Goal: Navigation & Orientation: Find specific page/section

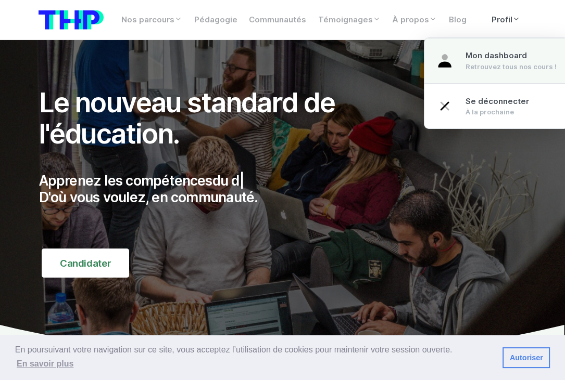
click at [503, 65] on div "Retrouvez tous nos cours !" at bounding box center [510, 67] width 91 height 10
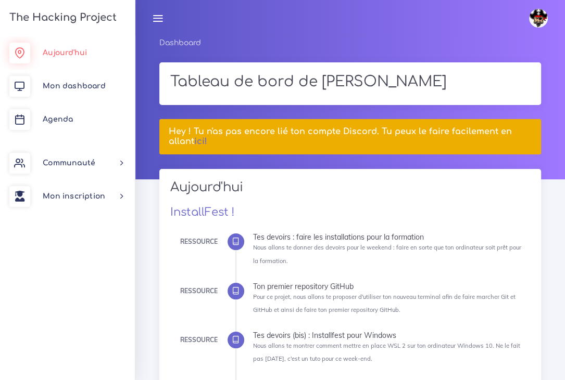
click at [78, 50] on span "Aujourd'hui" at bounding box center [65, 53] width 44 height 8
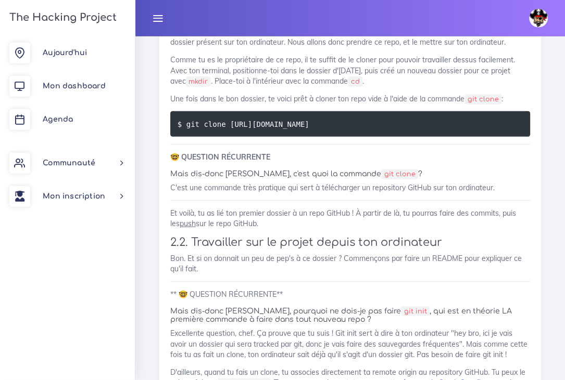
scroll to position [1925, 0]
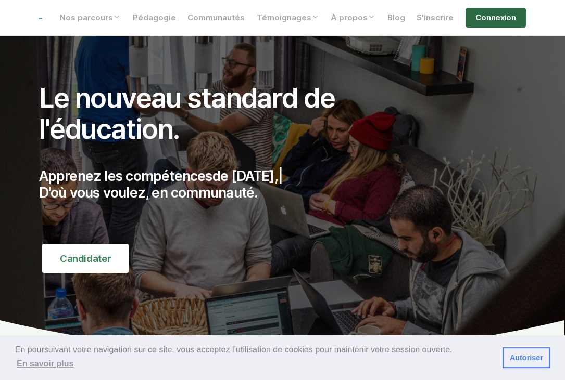
click at [497, 12] on link "Connexion" at bounding box center [495, 18] width 61 height 20
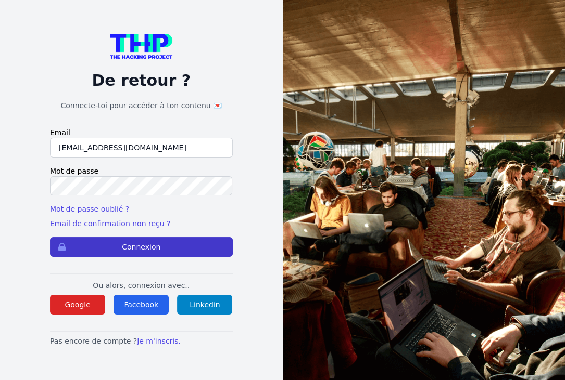
type input "kaba38@hotmail.fr"
click at [132, 249] on button "Connexion" at bounding box center [141, 247] width 183 height 20
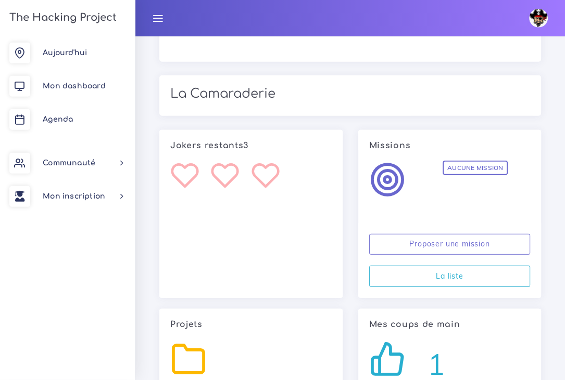
scroll to position [2069, 0]
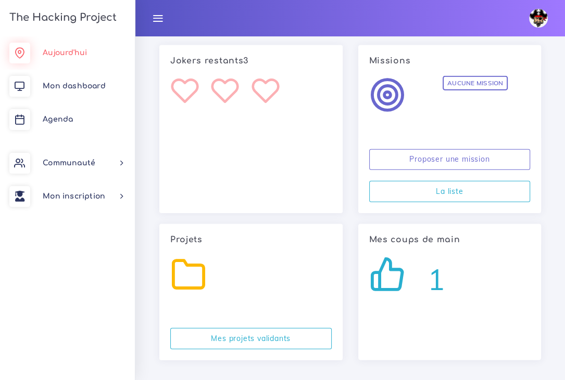
click at [70, 54] on span "Aujourd'hui" at bounding box center [65, 53] width 44 height 8
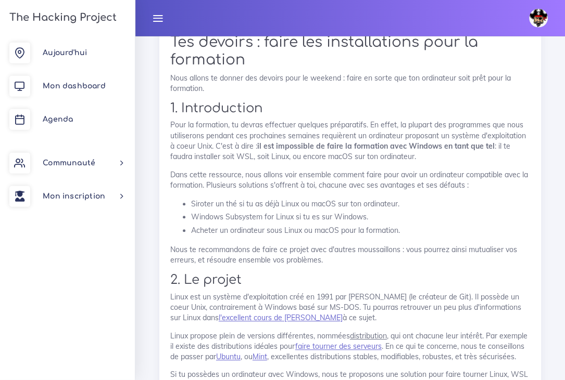
scroll to position [522, 0]
